Goal: Information Seeking & Learning: Learn about a topic

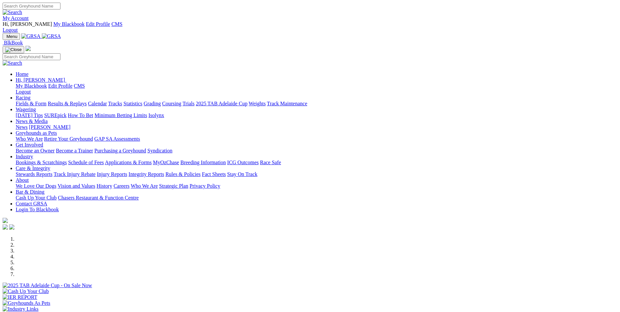
click at [70, 124] on link "[PERSON_NAME]" at bounding box center [50, 127] width 42 height 6
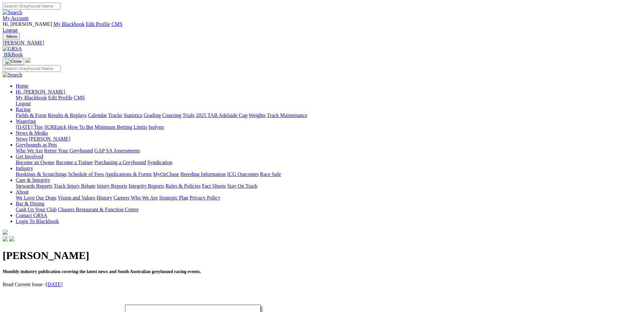
click at [63, 281] on link "[DATE]" at bounding box center [54, 284] width 17 height 6
